Goal: Task Accomplishment & Management: Complete application form

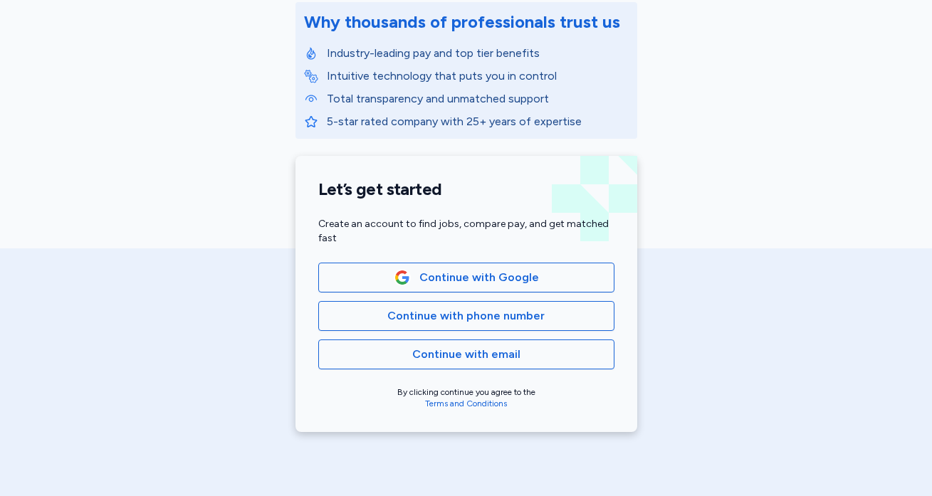
scroll to position [189, 0]
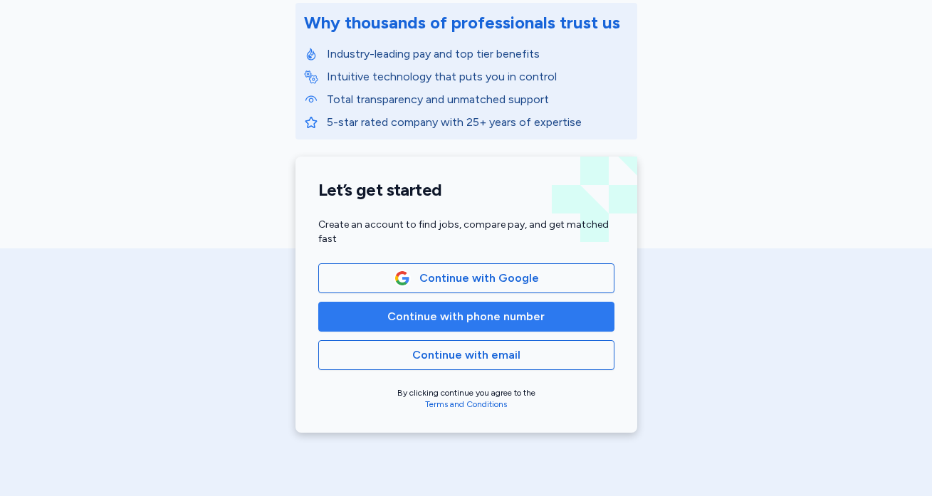
click at [512, 318] on span "Continue with phone number" at bounding box center [465, 316] width 157 height 17
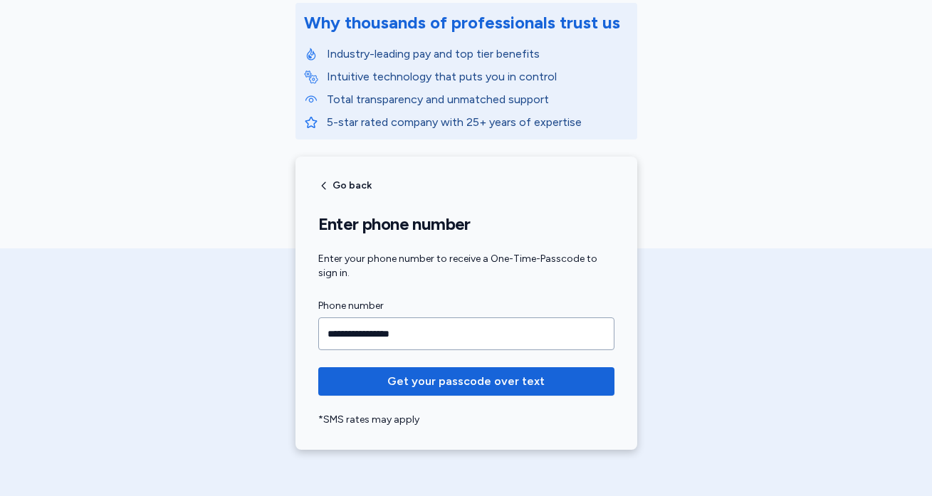
type input "**********"
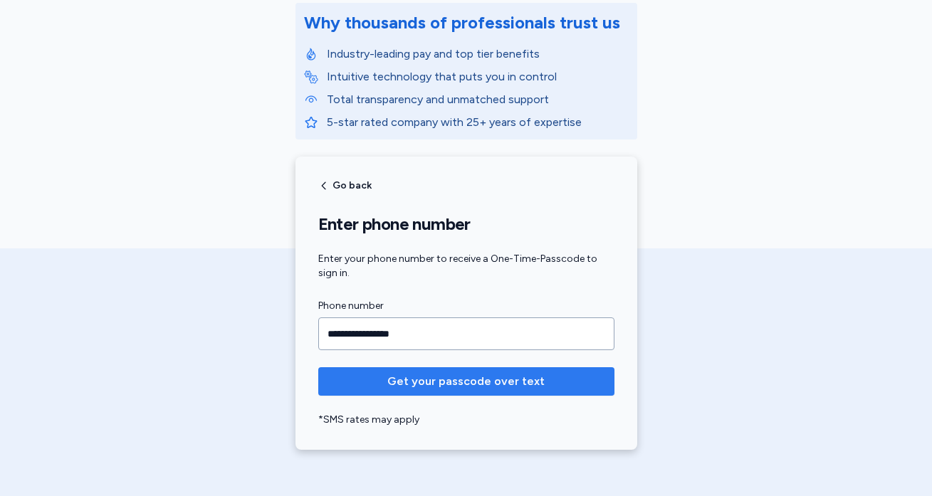
click at [483, 381] on span "Get your passcode over text" at bounding box center [465, 381] width 157 height 17
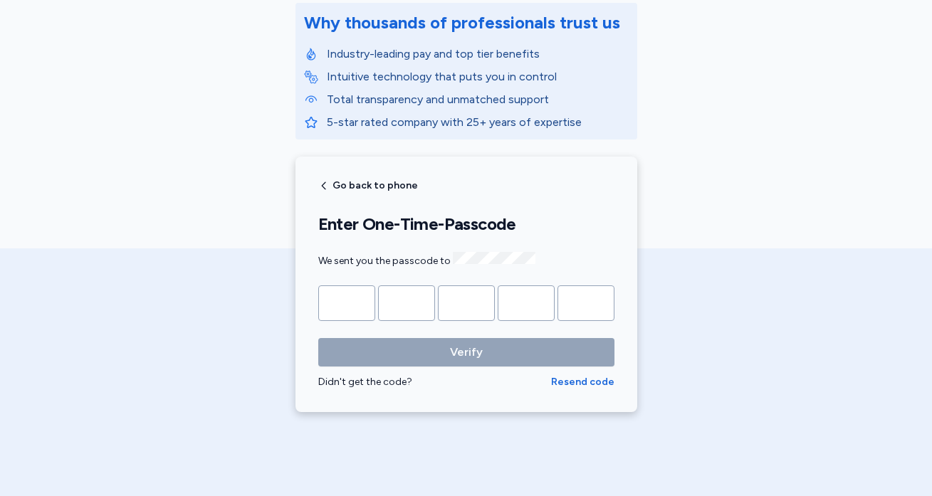
click at [359, 300] on input "Please enter OTP character 1" at bounding box center [346, 304] width 57 height 36
type input "*"
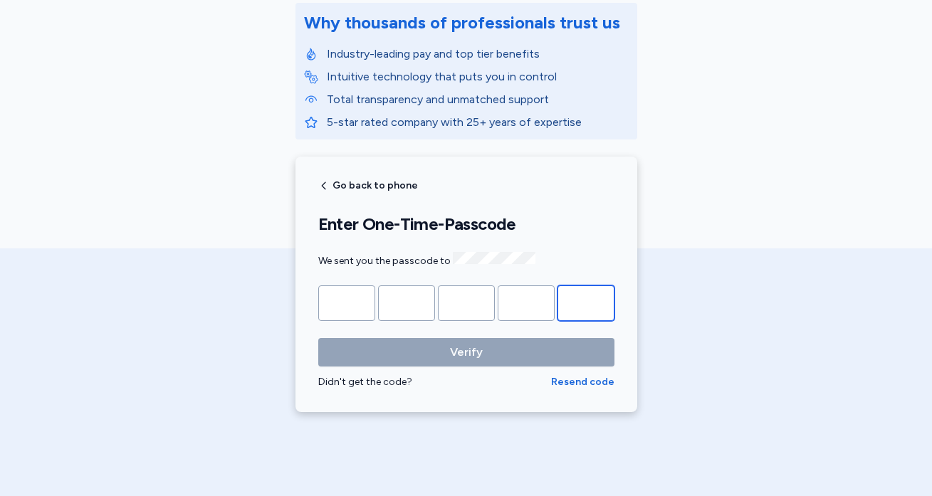
type input "*"
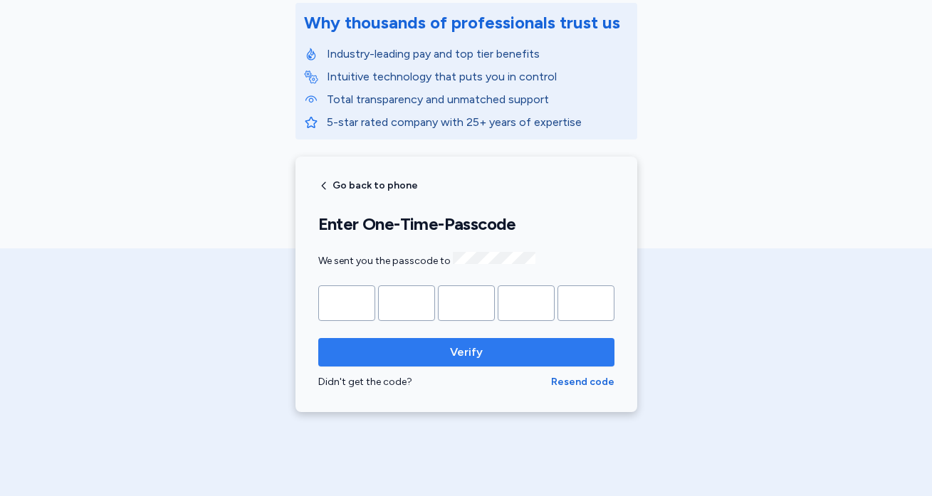
click at [421, 355] on span "Verify" at bounding box center [466, 352] width 273 height 17
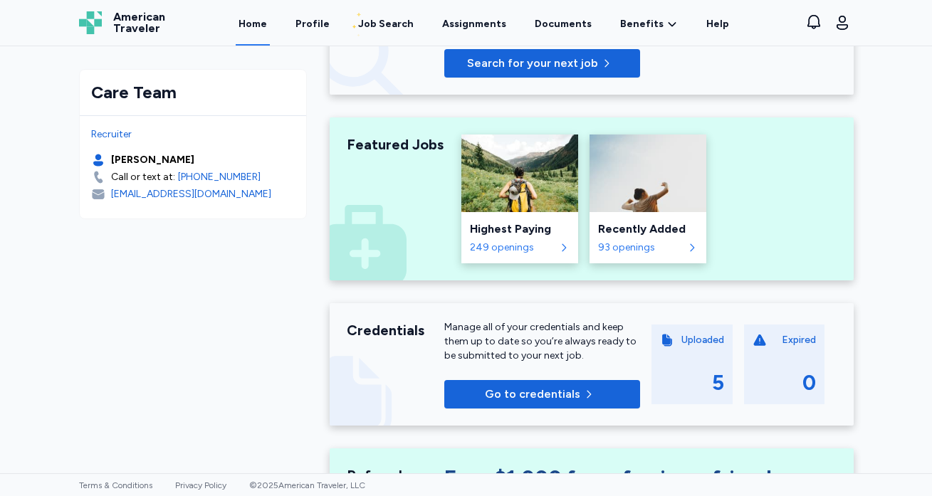
scroll to position [244, 0]
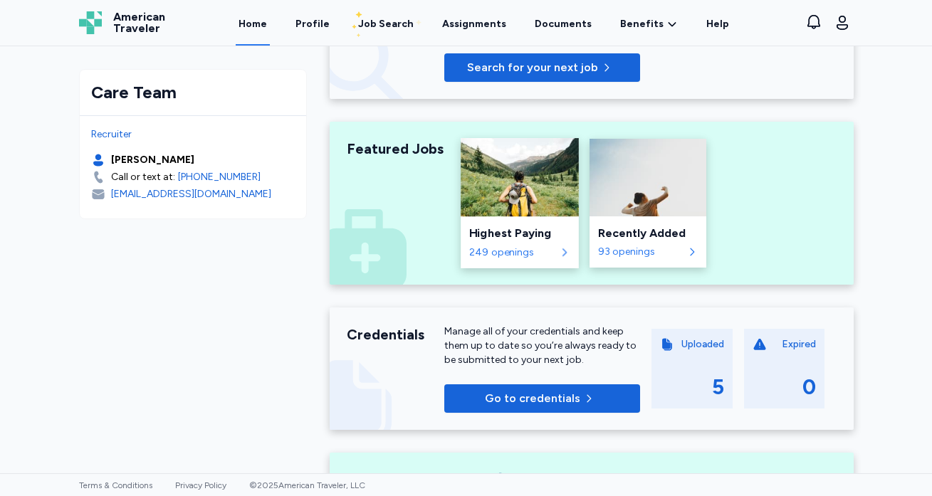
click at [538, 249] on div "249 openings" at bounding box center [512, 252] width 86 height 14
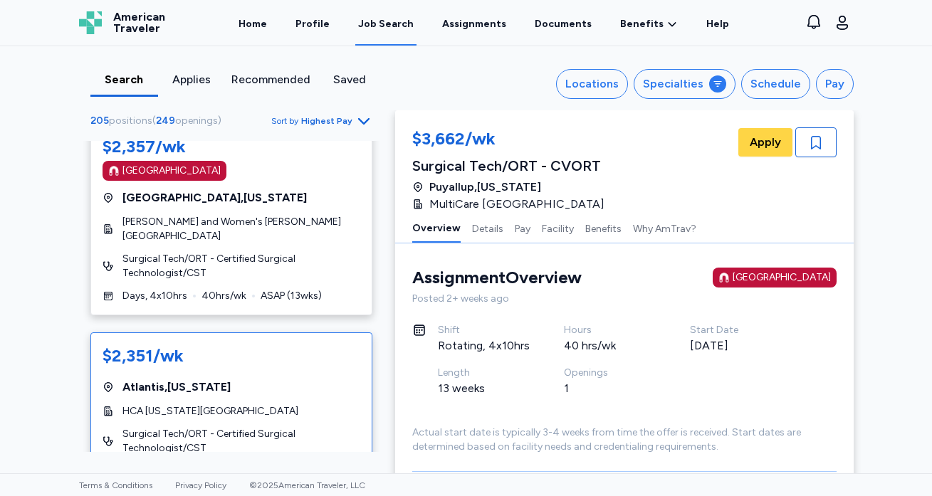
scroll to position [5893, 0]
click at [274, 428] on span "Surgical Tech/ORT - Certified Surgical Technologist/CST" at bounding box center [241, 442] width 238 height 28
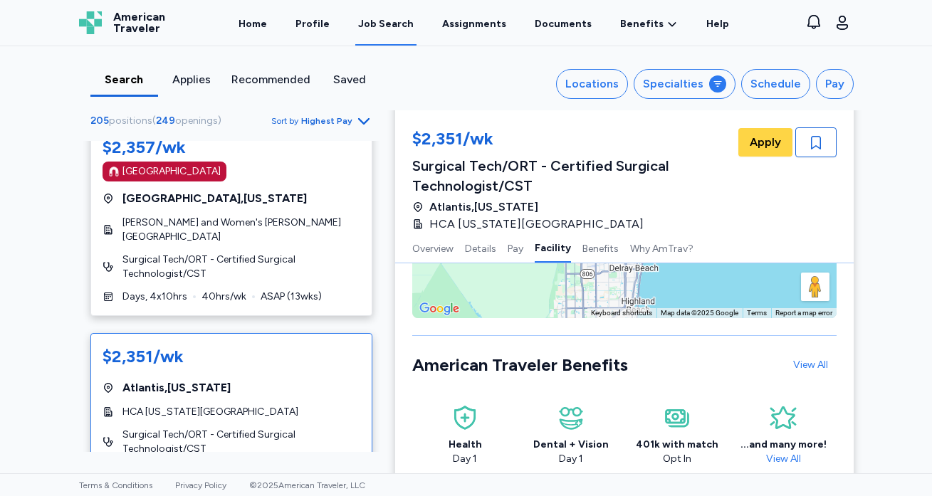
scroll to position [1675, 0]
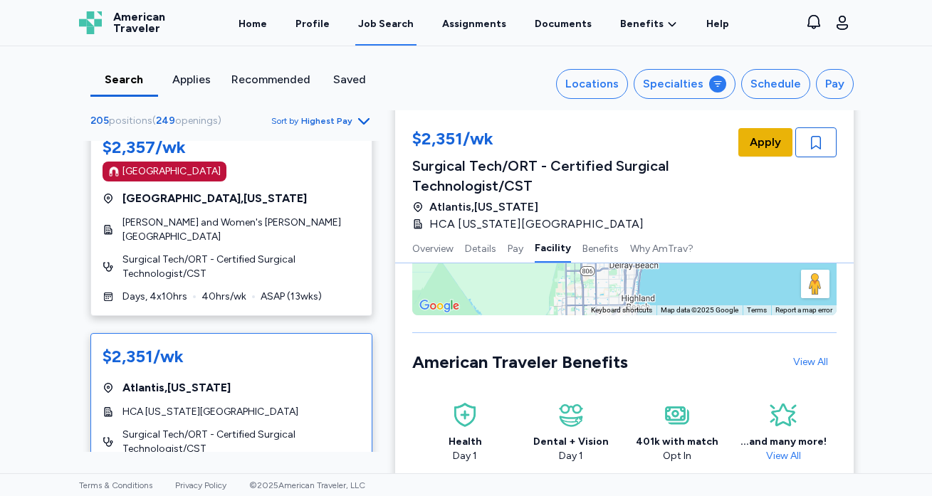
click at [766, 146] on span "Apply" at bounding box center [765, 142] width 31 height 17
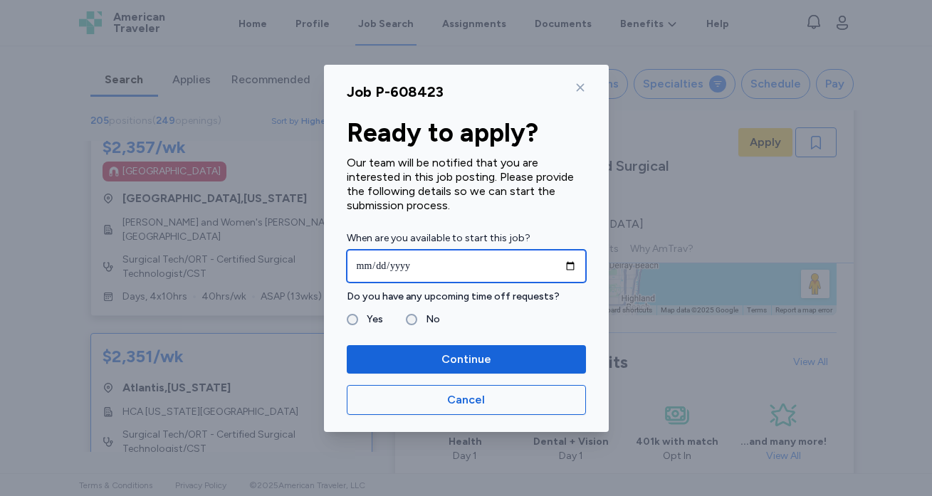
click at [421, 272] on input "date" at bounding box center [466, 266] width 239 height 33
click at [382, 264] on input "date" at bounding box center [466, 266] width 239 height 33
type input "**********"
click at [495, 268] on input "**********" at bounding box center [466, 266] width 239 height 33
click at [503, 328] on fieldset "Yes No" at bounding box center [466, 319] width 239 height 17
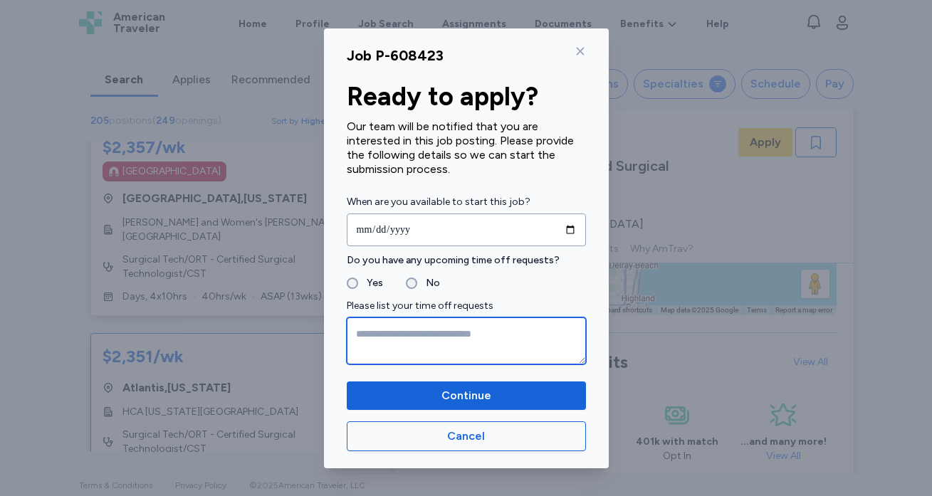
click at [423, 328] on textarea at bounding box center [466, 341] width 239 height 47
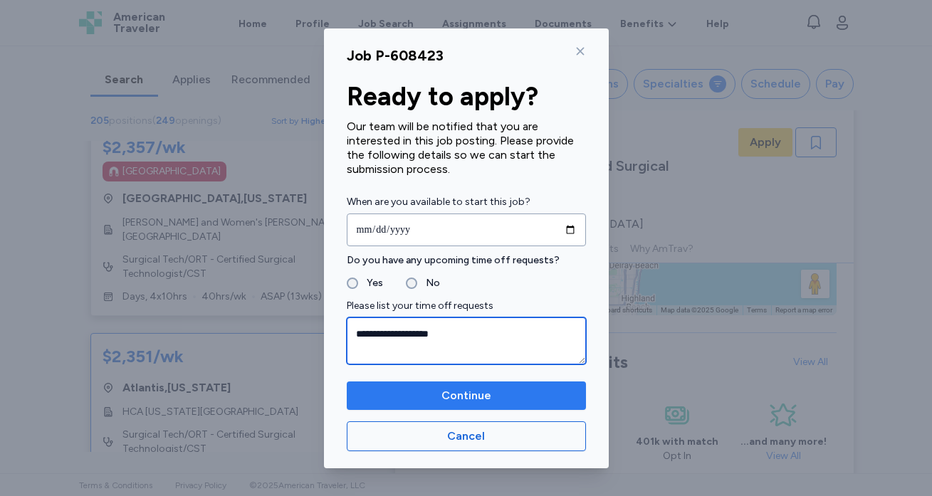
type textarea "**********"
click at [505, 401] on span "Continue" at bounding box center [466, 395] width 216 height 17
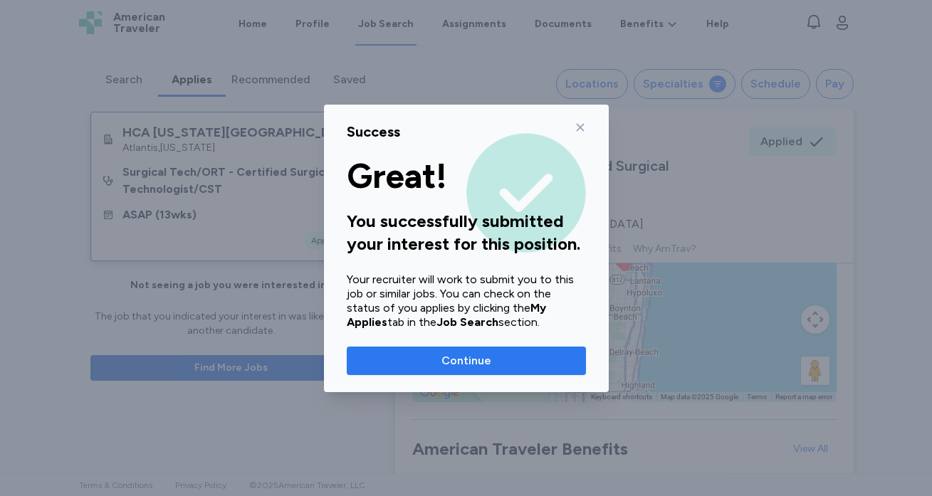
click at [481, 361] on span "Continue" at bounding box center [466, 360] width 50 height 17
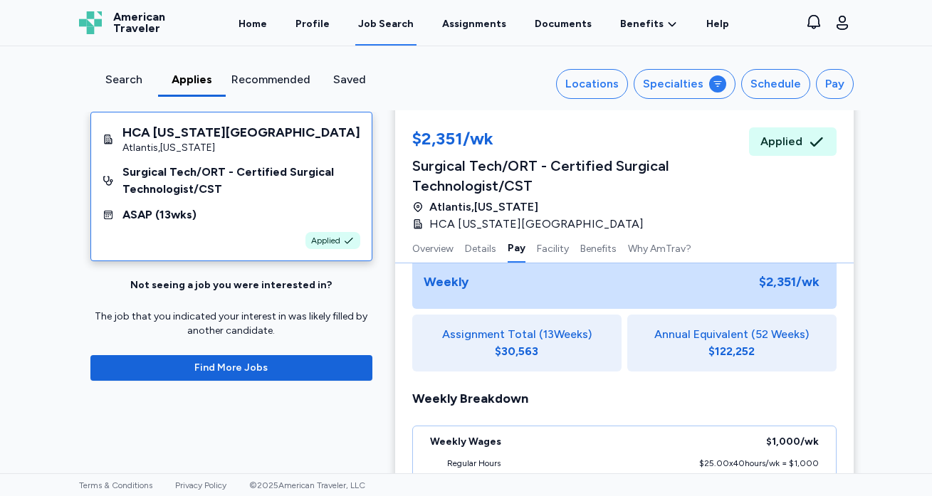
scroll to position [947, 0]
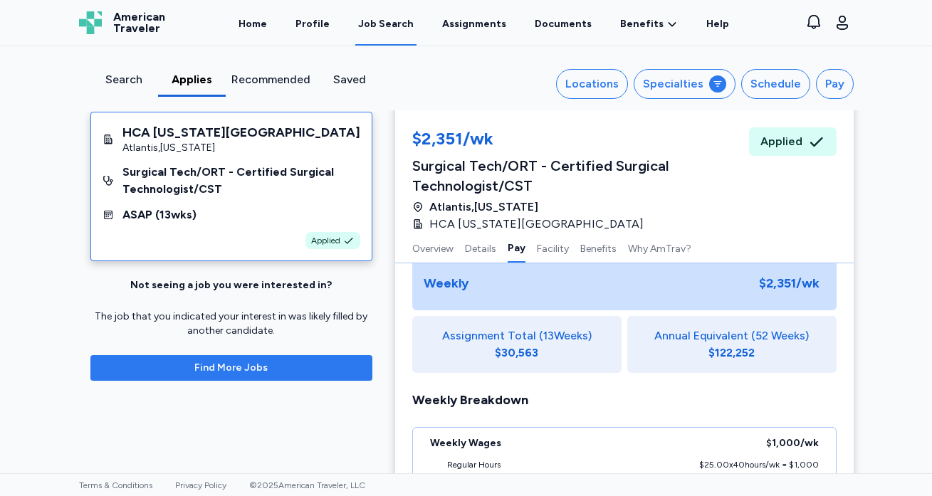
click at [238, 368] on span "Find More Jobs" at bounding box center [230, 368] width 73 height 14
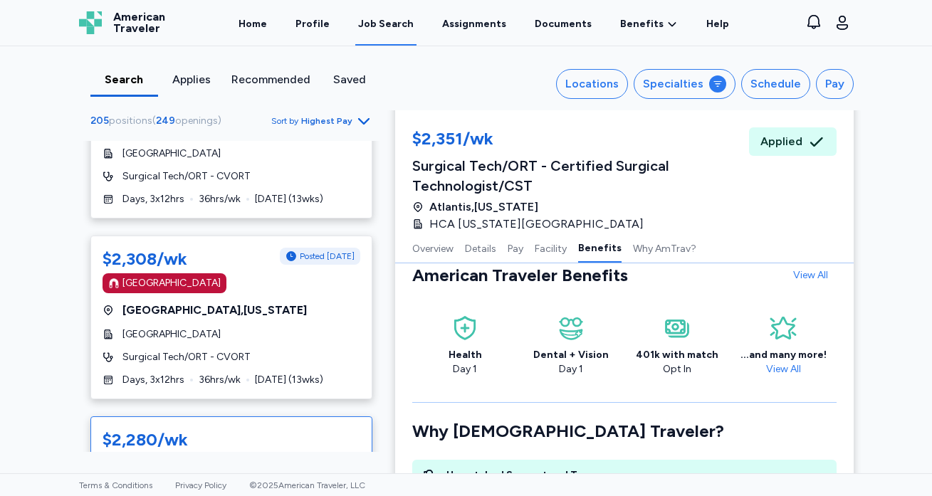
scroll to position [1871, 0]
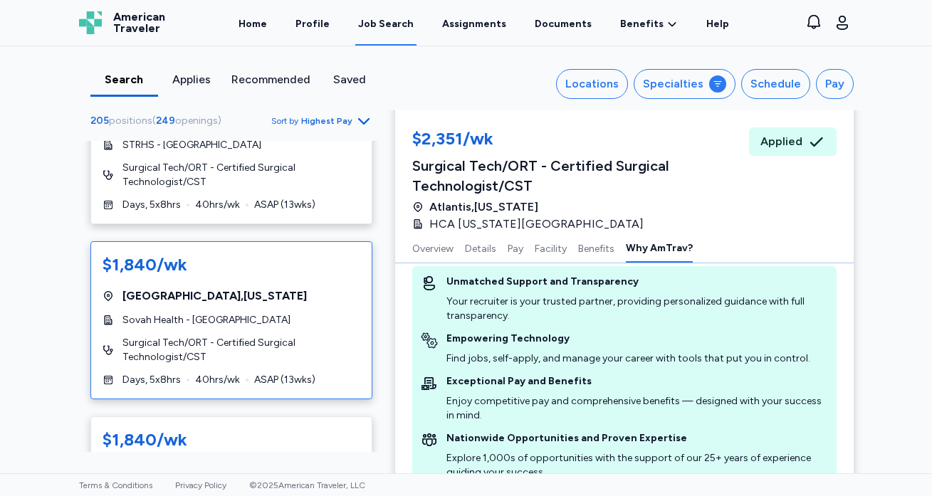
scroll to position [2061, 0]
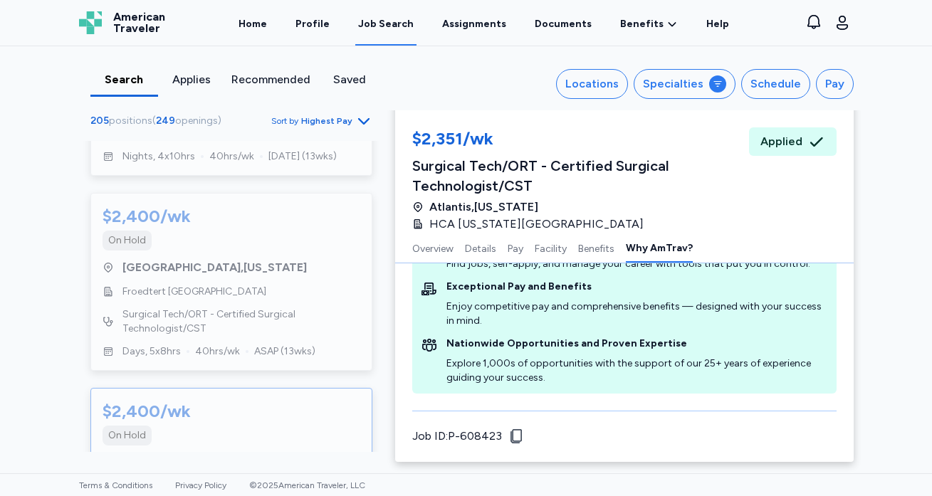
scroll to position [2137, 0]
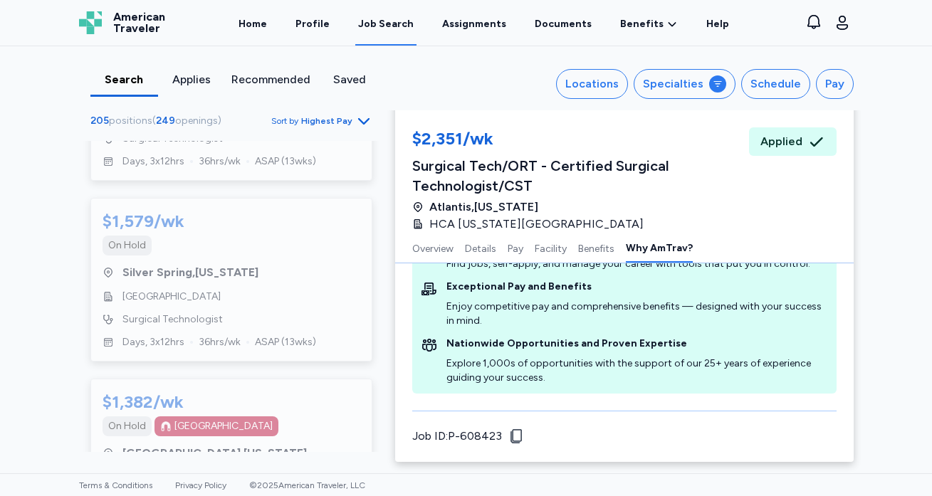
scroll to position [9299, 0]
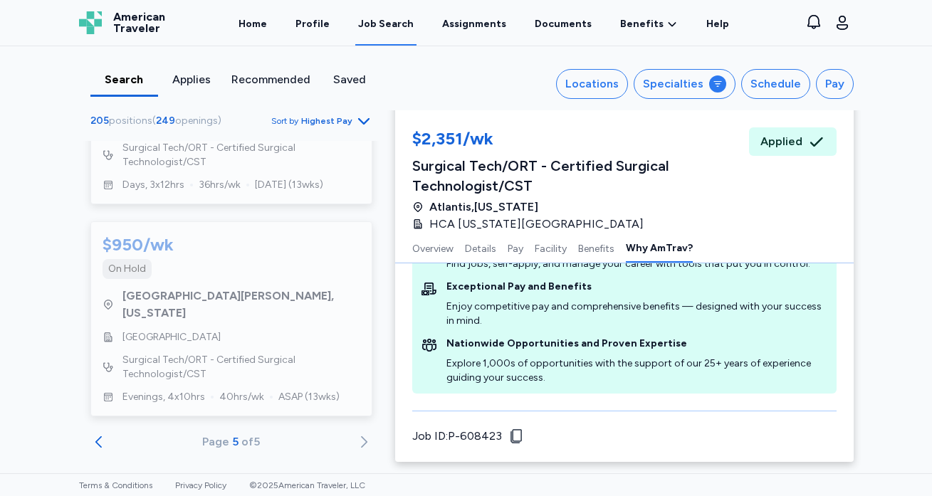
scroll to position [699, 0]
